Goal: Navigation & Orientation: Find specific page/section

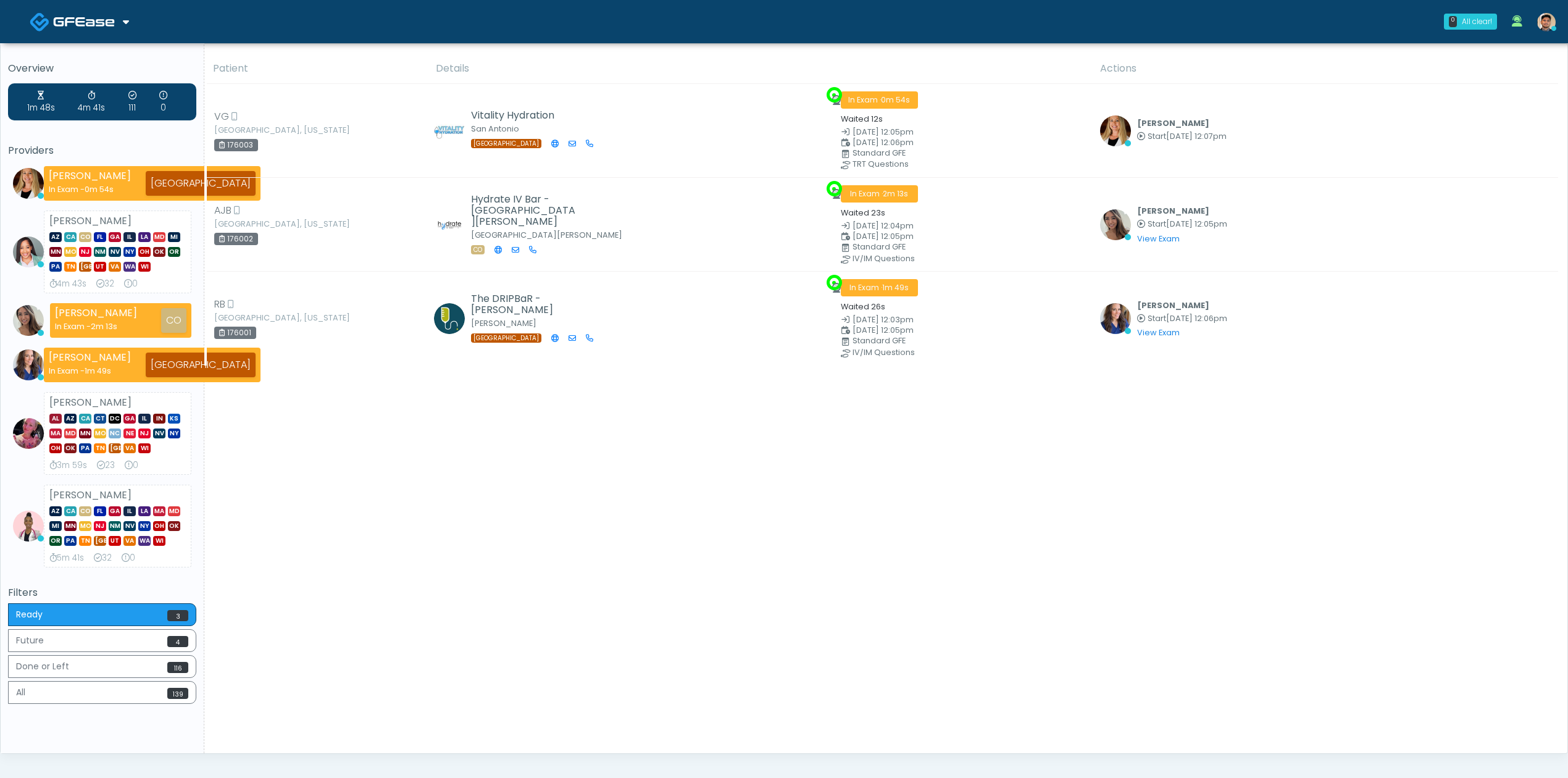
click at [101, 9] on link at bounding box center [79, 21] width 99 height 40
click at [109, 59] on link "Docovia Staffing" at bounding box center [84, 63] width 128 height 29
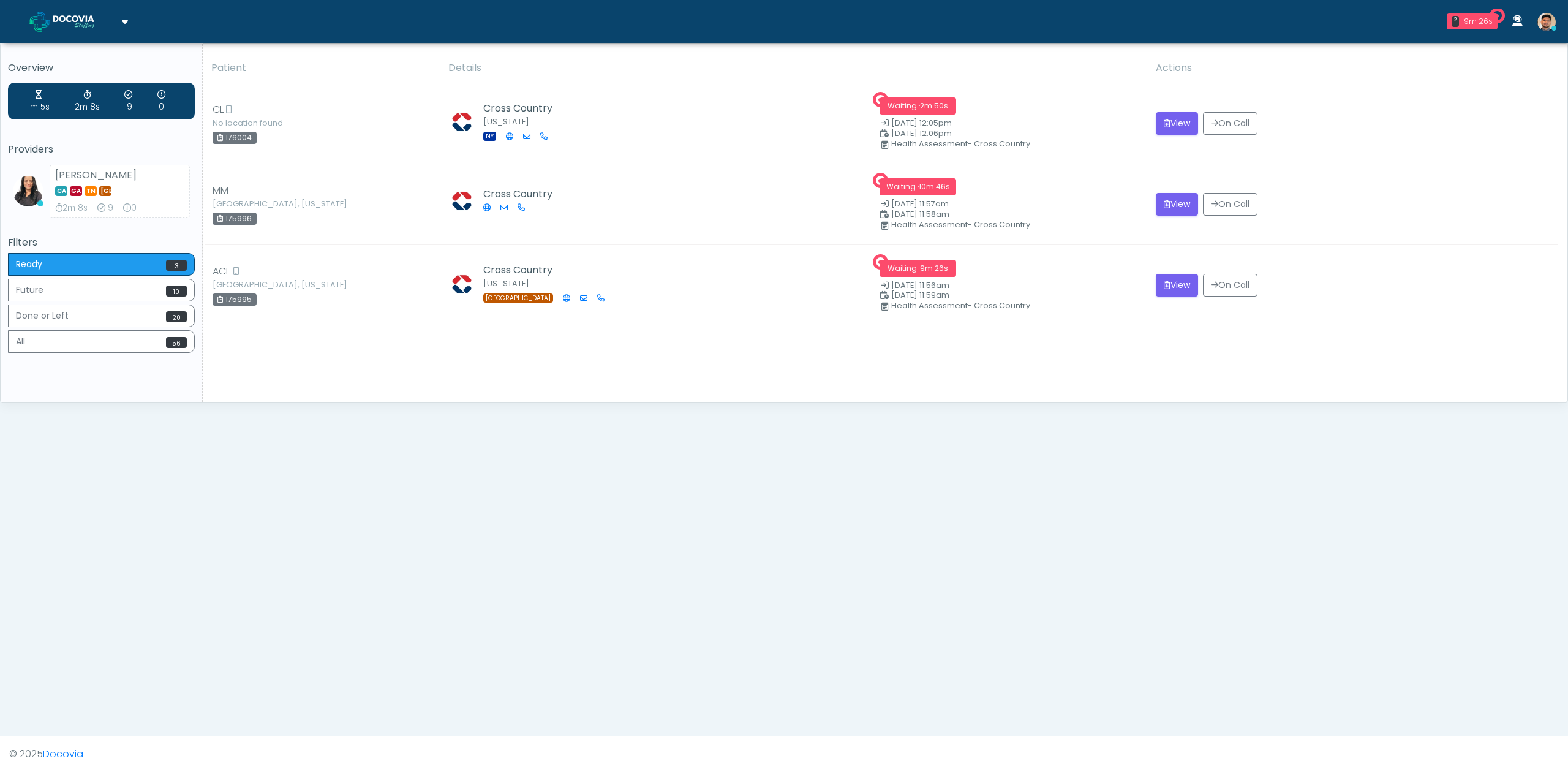
click at [1066, 476] on div "Overview 1m 5s 2m 8s 19 0 Providers Viral Patel CA GA TN TX 2m 8s 19 0 Filters …" at bounding box center [784, 407] width 1568 height 729
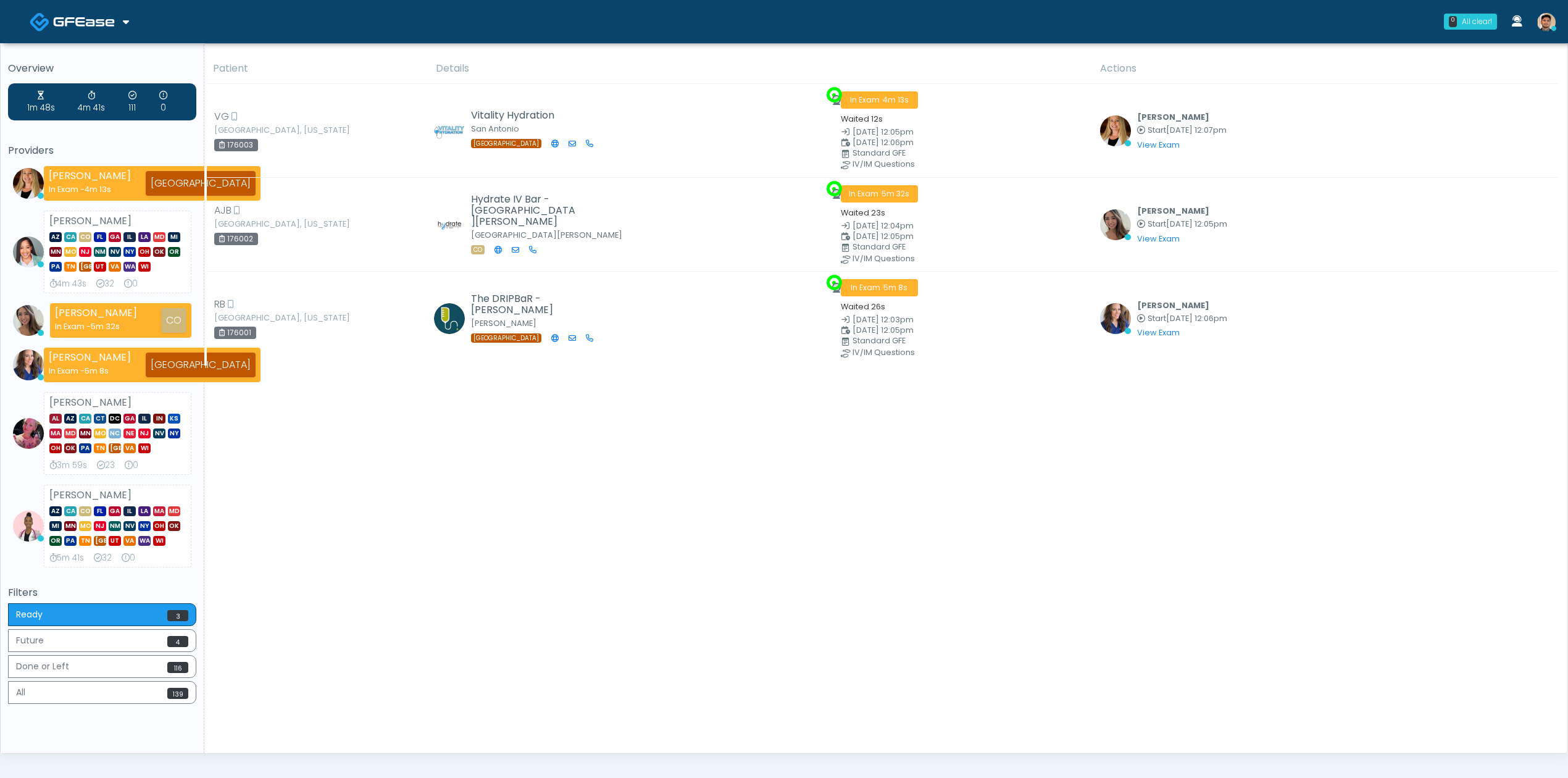
click at [79, 18] on img at bounding box center [84, 22] width 62 height 13
click at [88, 100] on link "GFEase" at bounding box center [84, 93] width 128 height 29
click at [116, 21] on span at bounding box center [86, 21] width 65 height 18
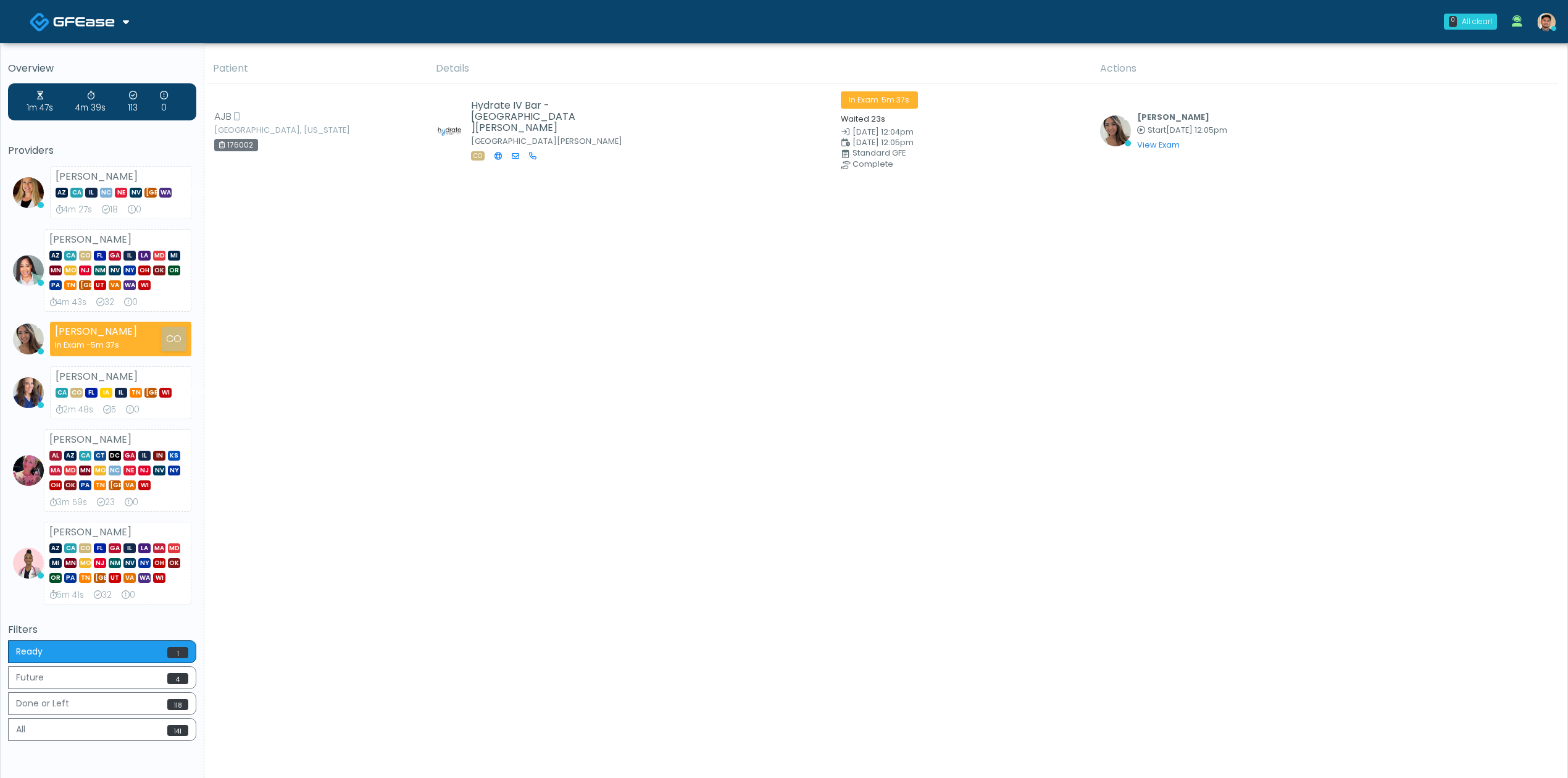
drag, startPoint x: 479, startPoint y: 248, endPoint x: 470, endPoint y: 248, distance: 9.0
click at [473, 248] on div "Patient Details Actions" at bounding box center [881, 422] width 1353 height 737
click at [90, 9] on link at bounding box center [79, 21] width 99 height 40
click at [103, 58] on link "Docovia Staffing" at bounding box center [84, 63] width 128 height 29
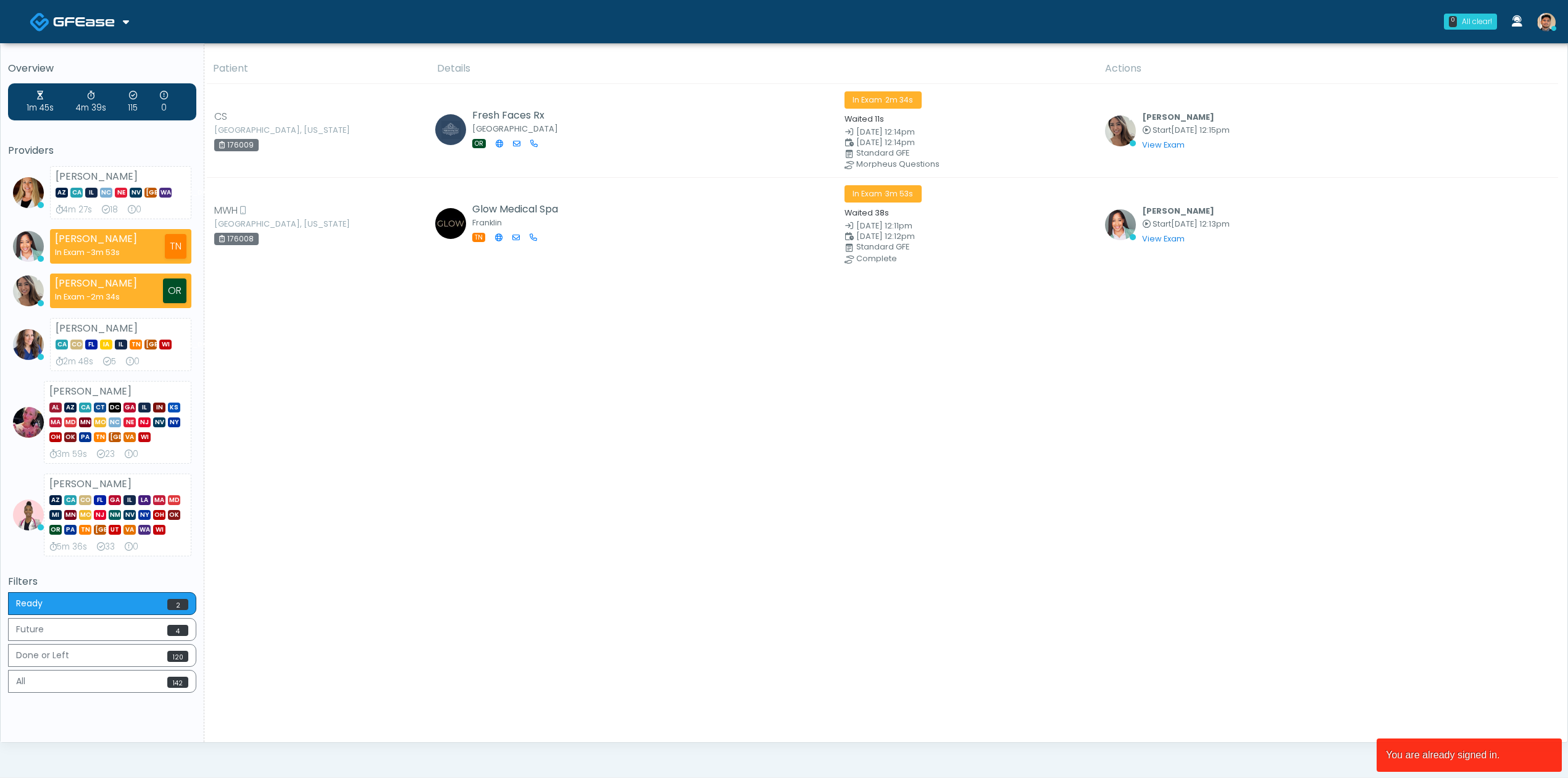
click at [68, 1] on link at bounding box center [79, 21] width 99 height 40
click at [94, 59] on link "Docovia Staffing" at bounding box center [84, 63] width 128 height 29
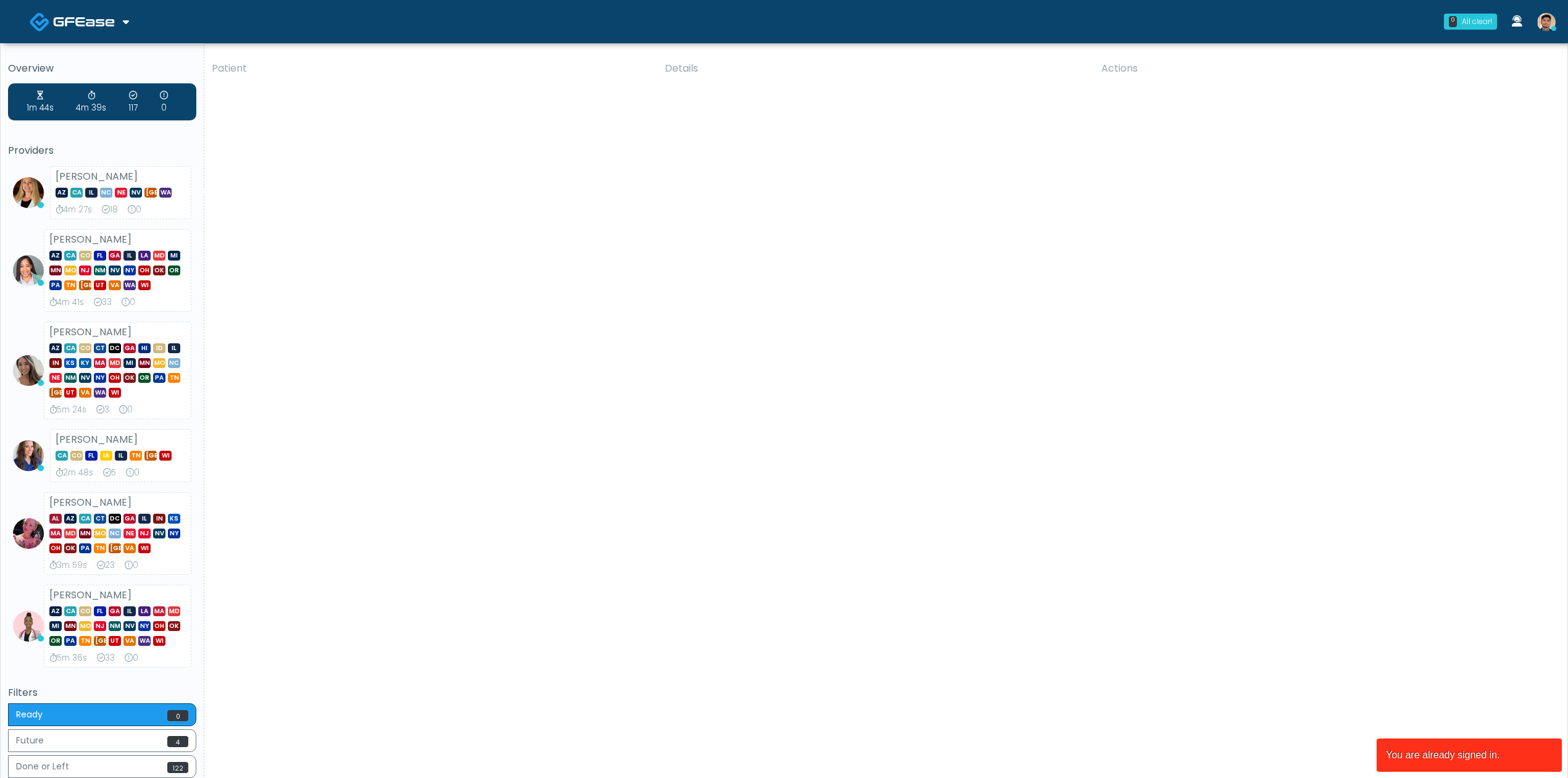
click at [116, 23] on span at bounding box center [86, 21] width 65 height 18
click at [106, 62] on link "Docovia Staffing" at bounding box center [84, 63] width 128 height 29
